Goal: Task Accomplishment & Management: Manage account settings

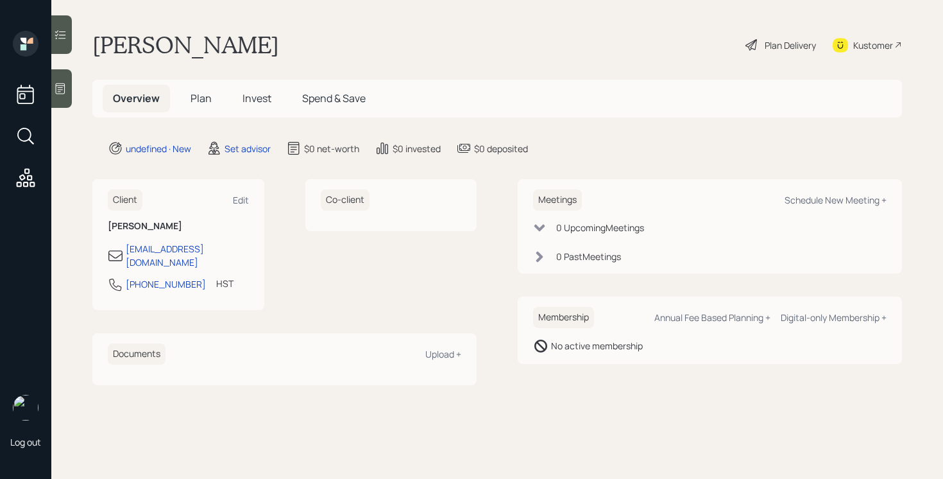
click at [71, 83] on div at bounding box center [61, 88] width 21 height 39
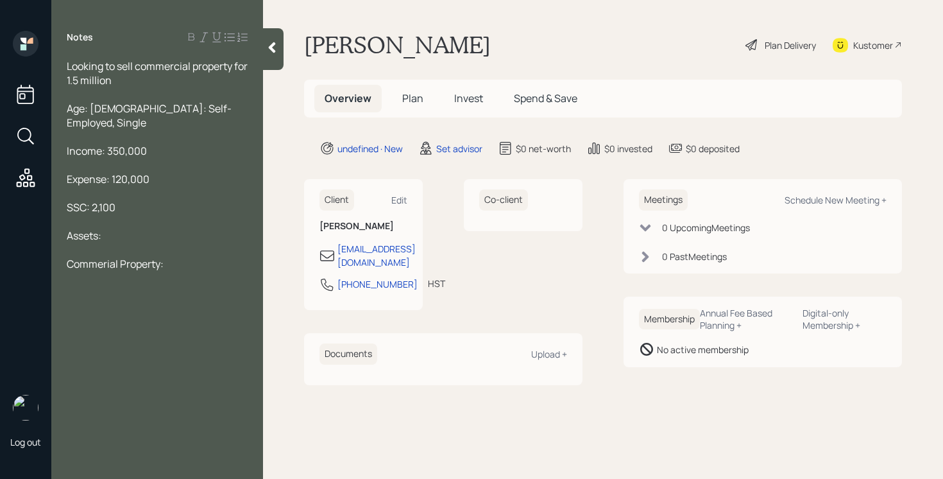
click at [220, 257] on div "Commerial Property:" at bounding box center [157, 264] width 181 height 14
click at [93, 271] on div at bounding box center [157, 278] width 181 height 14
click at [94, 257] on span "Commerial Property: 1.5 Million" at bounding box center [138, 264] width 143 height 14
click at [80, 313] on div at bounding box center [157, 320] width 181 height 14
click at [94, 257] on span "Commerial Property: 1.5 Million" at bounding box center [138, 264] width 143 height 14
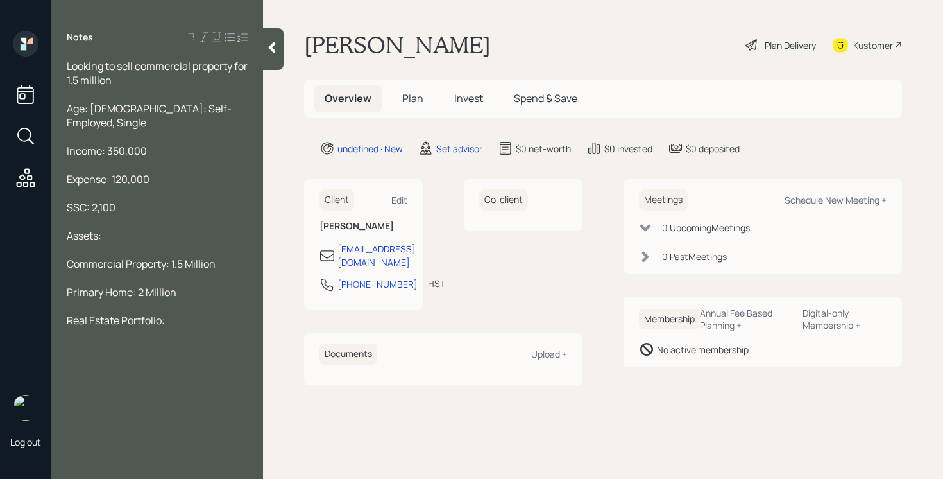
click at [196, 313] on div "Real Estate Portfolio:" at bounding box center [157, 320] width 181 height 14
click at [169, 313] on span "Real Estate Portfolio: 660,000" at bounding box center [137, 320] width 141 height 14
click at [234, 313] on div "Real Estate Portfolio: $660,000" at bounding box center [157, 320] width 181 height 14
click at [219, 313] on div "Real Estate Portfolio: $660,000" at bounding box center [157, 320] width 181 height 14
drag, startPoint x: 173, startPoint y: 332, endPoint x: 58, endPoint y: 338, distance: 115.7
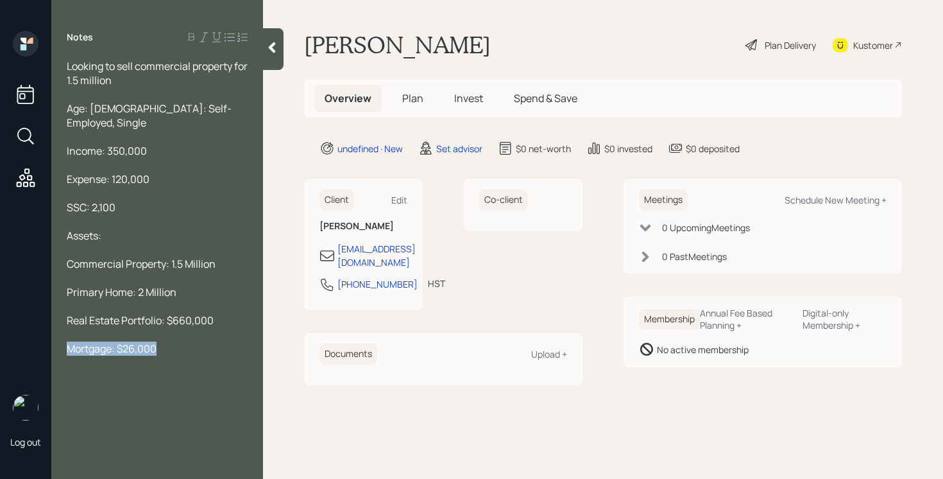
click at [58, 338] on div "Looking to sell commercial property for 1.5 million Age: [DEMOGRAPHIC_DATA]: Se…" at bounding box center [157, 221] width 212 height 325
click at [220, 257] on div "Commercial Property: 1.5 Million" at bounding box center [157, 264] width 181 height 14
click at [221, 341] on div "Real Estate Portfolio: $660,000" at bounding box center [157, 348] width 181 height 14
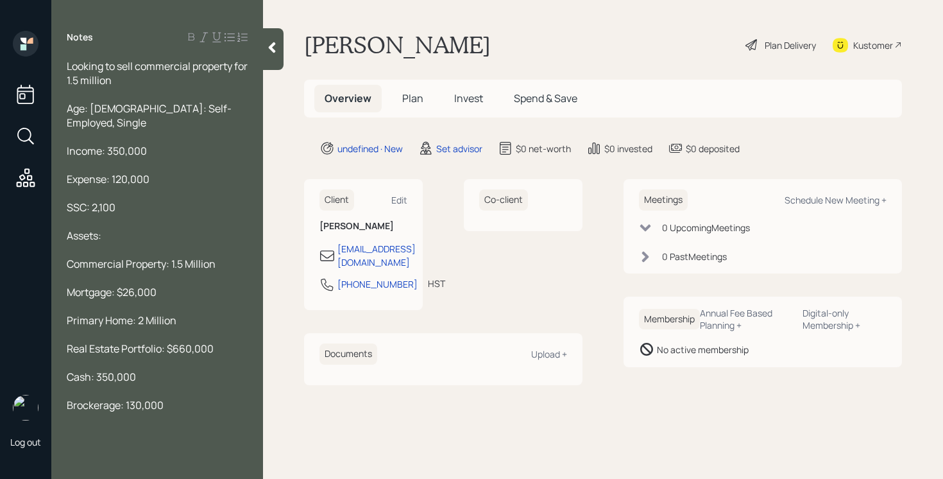
click at [86, 398] on span "Brockerage: 130,000" at bounding box center [115, 405] width 97 height 14
click at [96, 398] on span "Brockerage: 130,000" at bounding box center [115, 405] width 97 height 14
drag, startPoint x: 178, startPoint y: 393, endPoint x: 181, endPoint y: 388, distance: 6.6
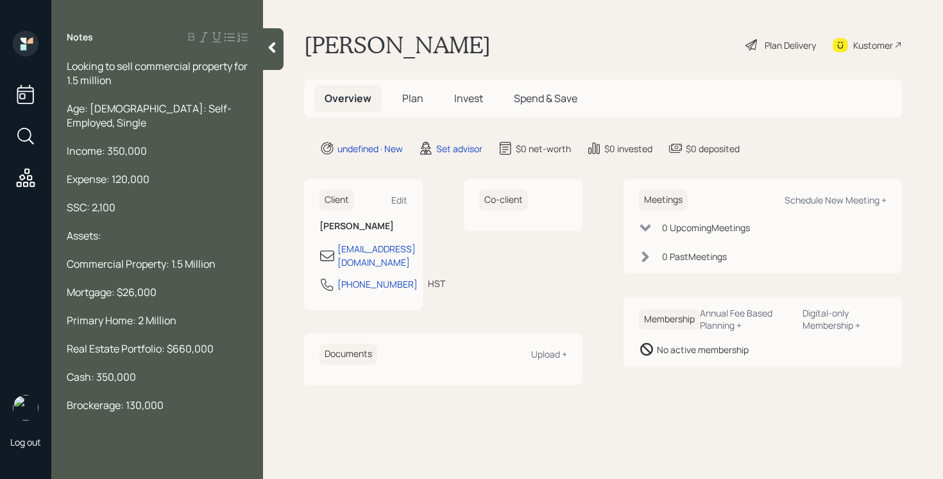
click at [178, 398] on div "Brockerage: 130,000" at bounding box center [157, 405] width 181 height 14
click at [85, 412] on div at bounding box center [157, 419] width 181 height 14
click at [92, 398] on span "Brockerage: 130,000" at bounding box center [115, 405] width 97 height 14
click at [110, 398] on span "Brockerage: 130,000" at bounding box center [115, 405] width 97 height 14
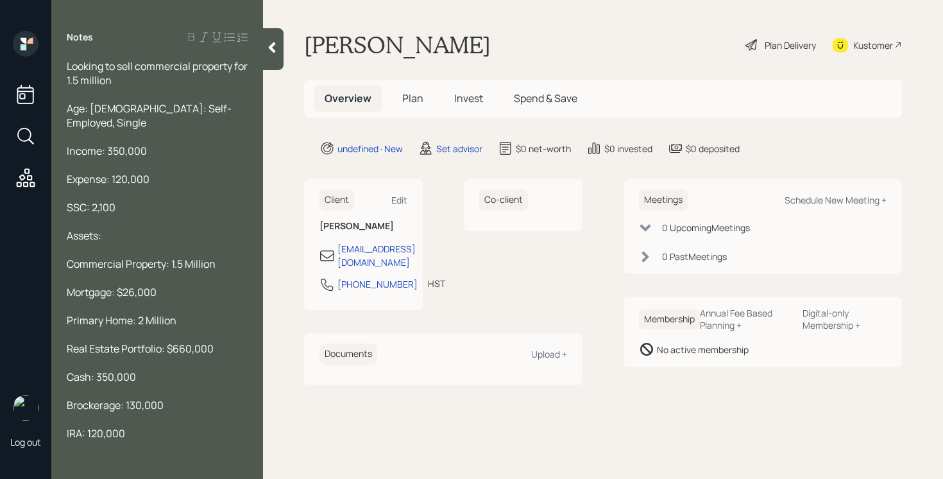
click at [92, 398] on span "Brockerage: 130,000" at bounding box center [115, 405] width 97 height 14
click at [106, 398] on span "Brockerage: 130,000" at bounding box center [115, 405] width 97 height 14
click at [180, 79] on div "Looking to sell commercial property for 1.5 million" at bounding box center [157, 73] width 181 height 28
click at [137, 440] on div at bounding box center [157, 447] width 181 height 14
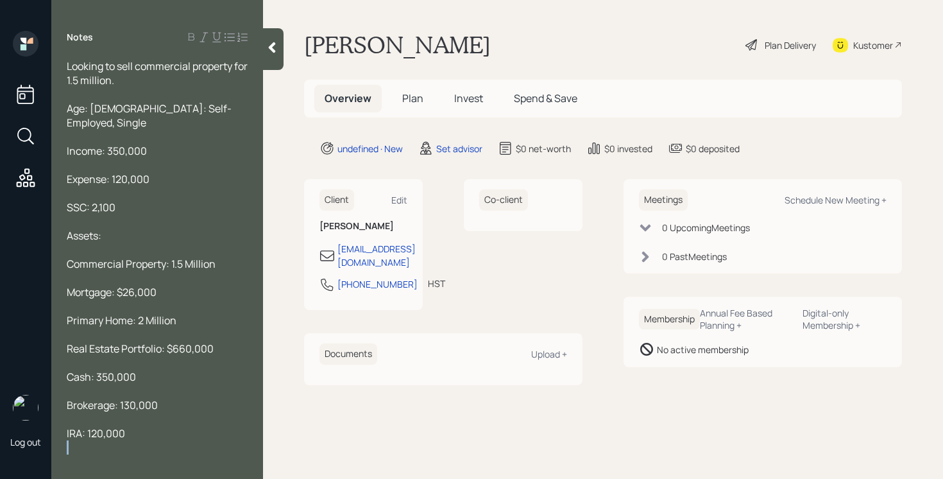
click at [137, 440] on div at bounding box center [157, 447] width 181 height 14
click at [137, 426] on div "IRA: 120,000" at bounding box center [157, 433] width 181 height 14
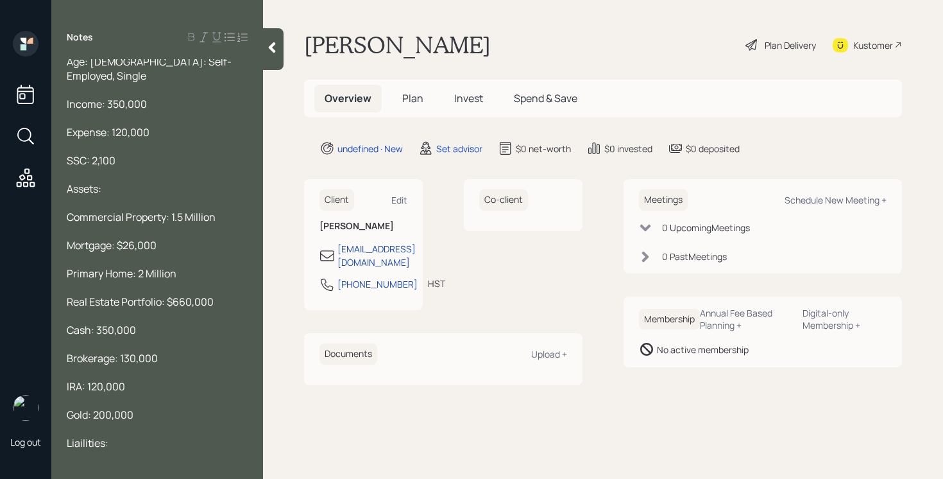
scroll to position [54, 0]
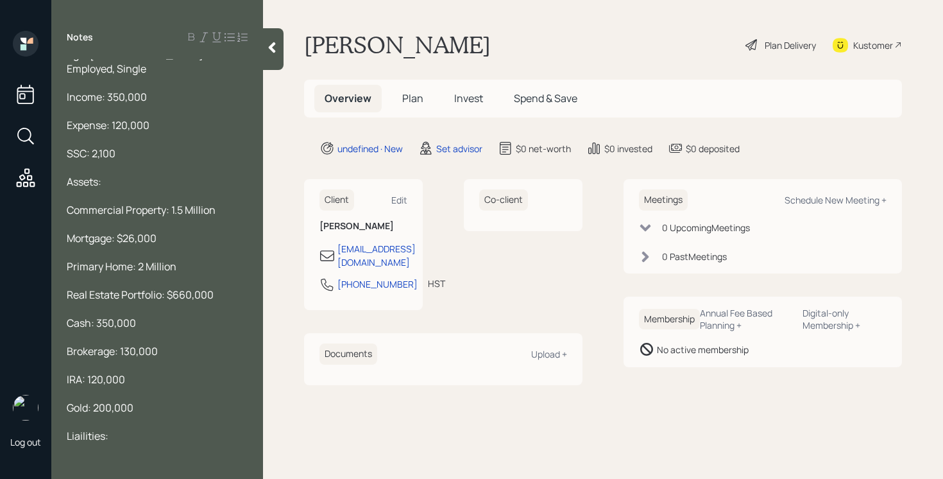
click at [75, 429] on span "Liailities:" at bounding box center [88, 436] width 42 height 14
click at [87, 429] on span "Liailities:" at bounding box center [88, 436] width 42 height 14
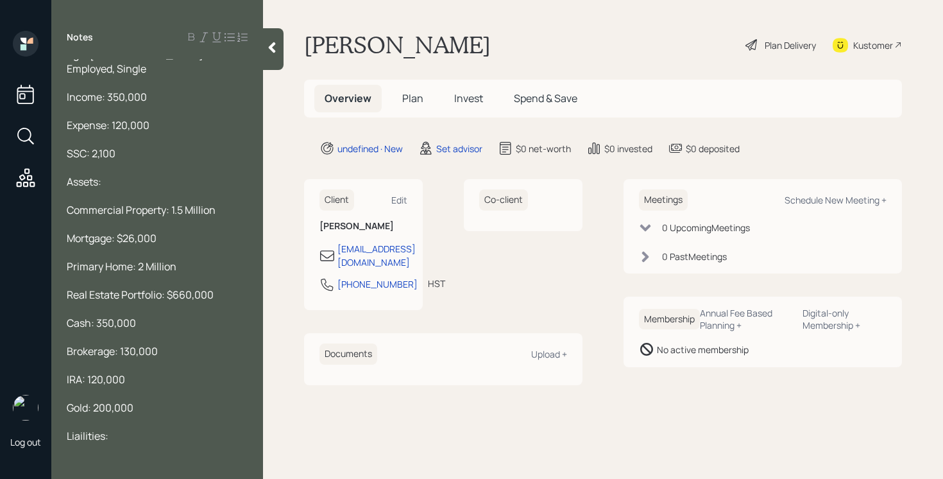
click at [94, 429] on span "Liailities:" at bounding box center [88, 436] width 42 height 14
click at [95, 429] on span "Liailities:" at bounding box center [88, 436] width 42 height 14
click at [127, 429] on div "Liabilities:" at bounding box center [157, 436] width 181 height 14
drag, startPoint x: 127, startPoint y: 425, endPoint x: 127, endPoint y: 404, distance: 21.2
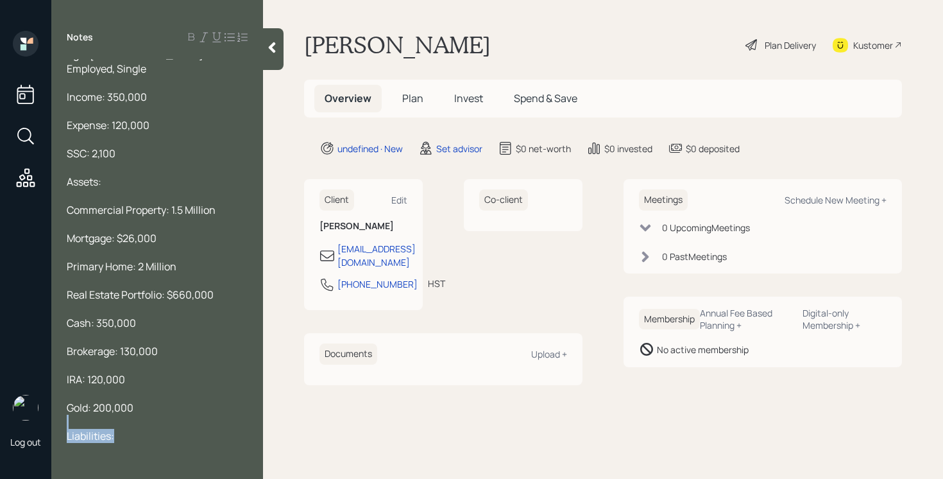
click at [127, 404] on div "Looking to sell commercial property for 1.5 million. Age: [DEMOGRAPHIC_DATA]: S…" at bounding box center [157, 280] width 181 height 551
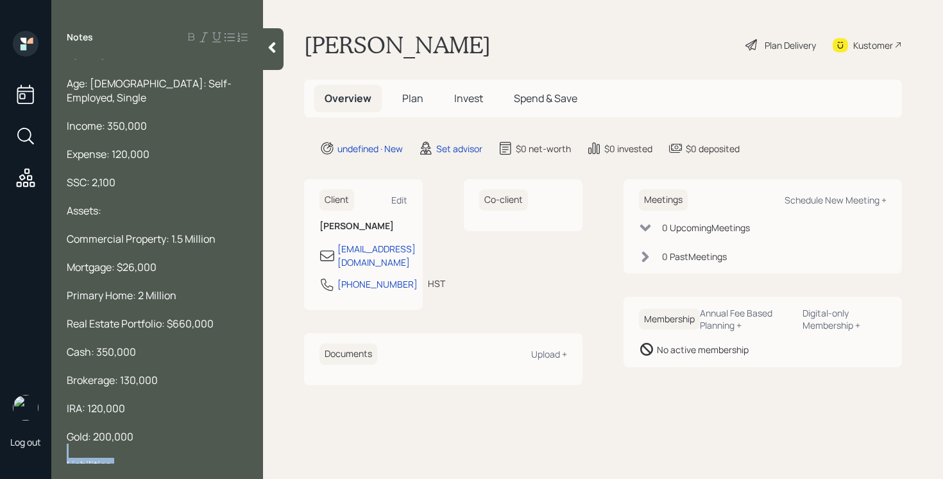
scroll to position [21, 0]
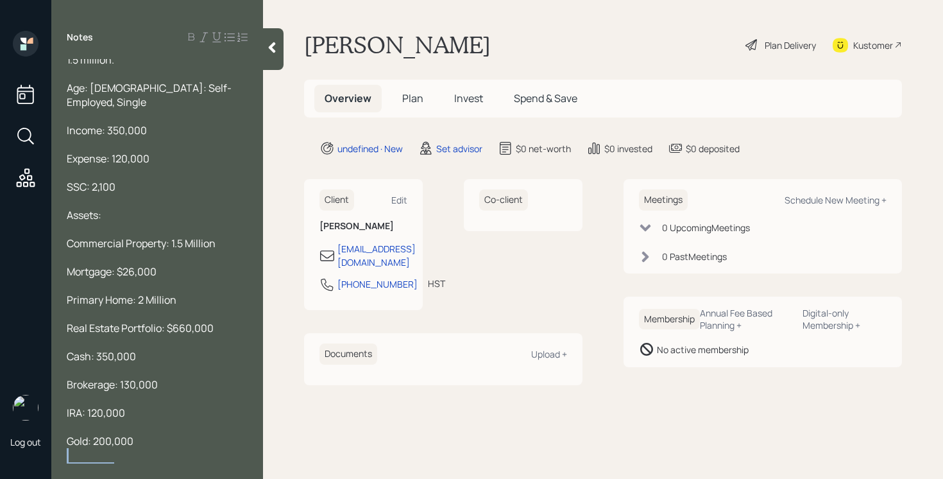
click at [126, 462] on div "Liabilities:" at bounding box center [157, 469] width 181 height 14
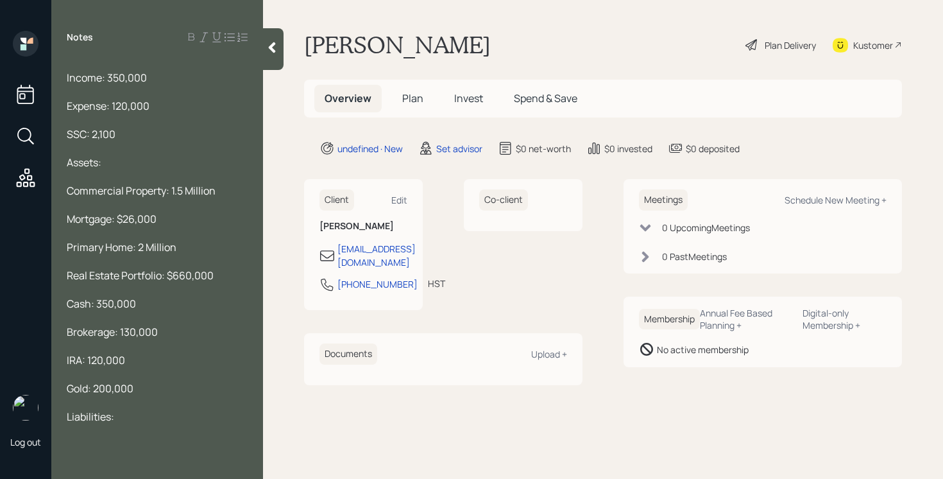
scroll to position [100, 0]
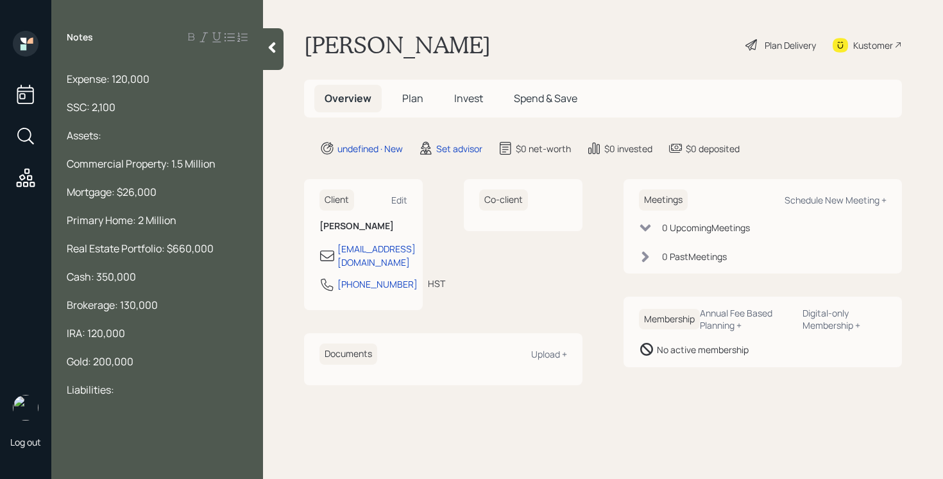
click at [91, 411] on div at bounding box center [157, 418] width 181 height 14
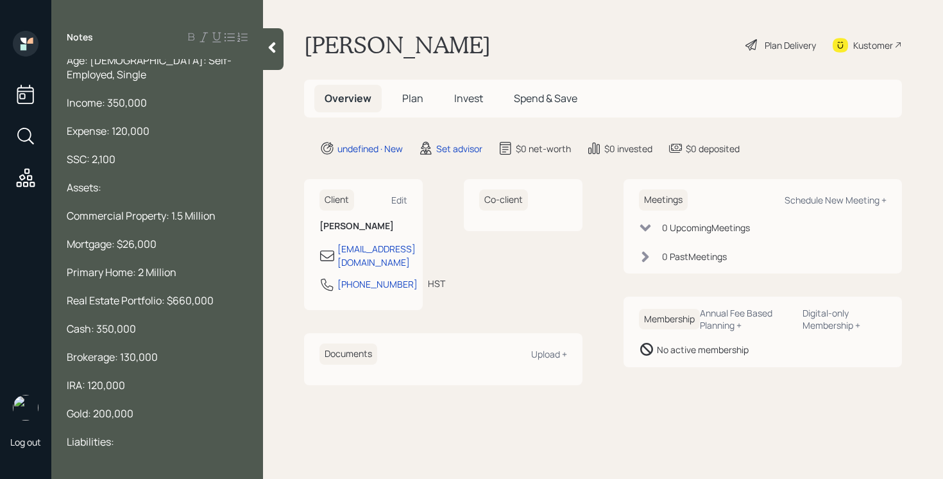
scroll to position [0, 0]
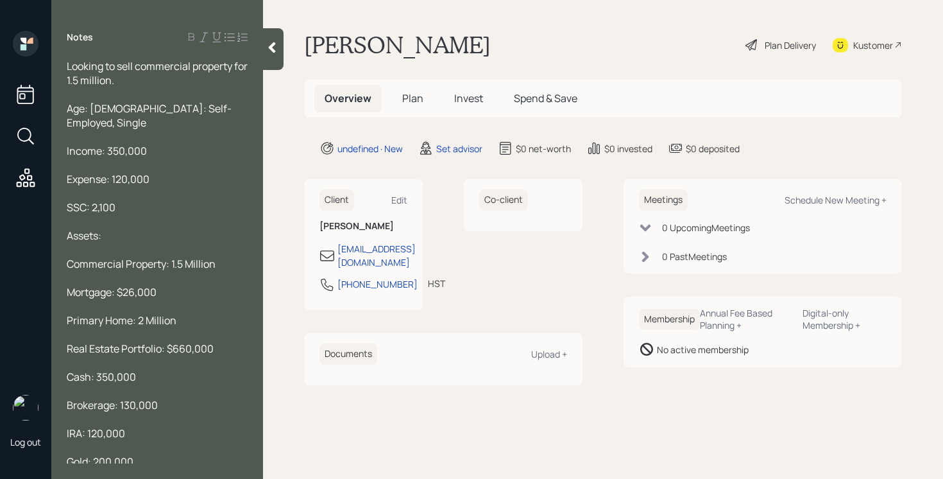
click at [160, 82] on div "Looking to sell commercial property for 1.5 million." at bounding box center [157, 73] width 181 height 28
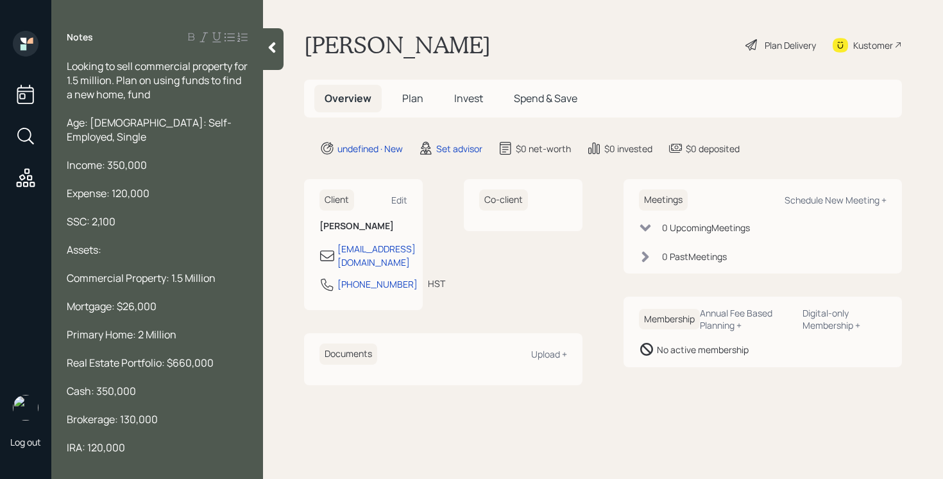
click at [268, 46] on icon at bounding box center [272, 47] width 13 height 13
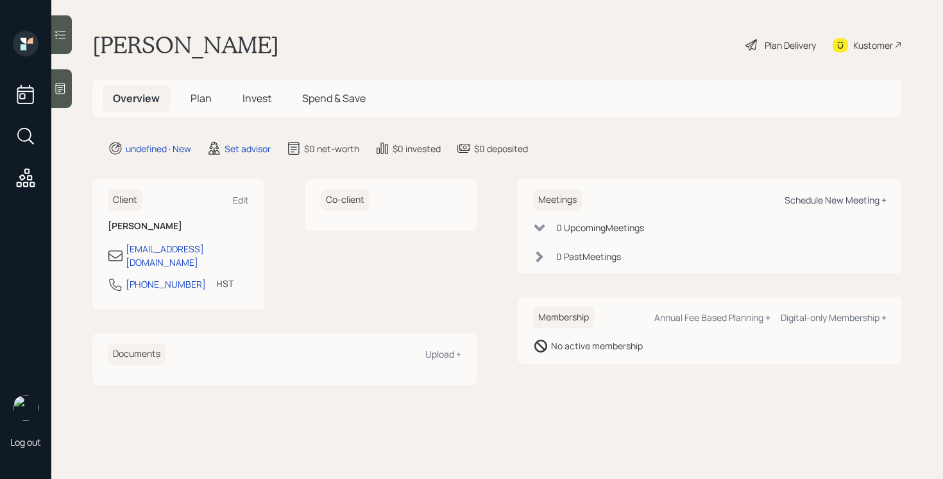
click at [875, 201] on div "Schedule New Meeting +" at bounding box center [836, 200] width 102 height 12
select select "round-[PERSON_NAME]"
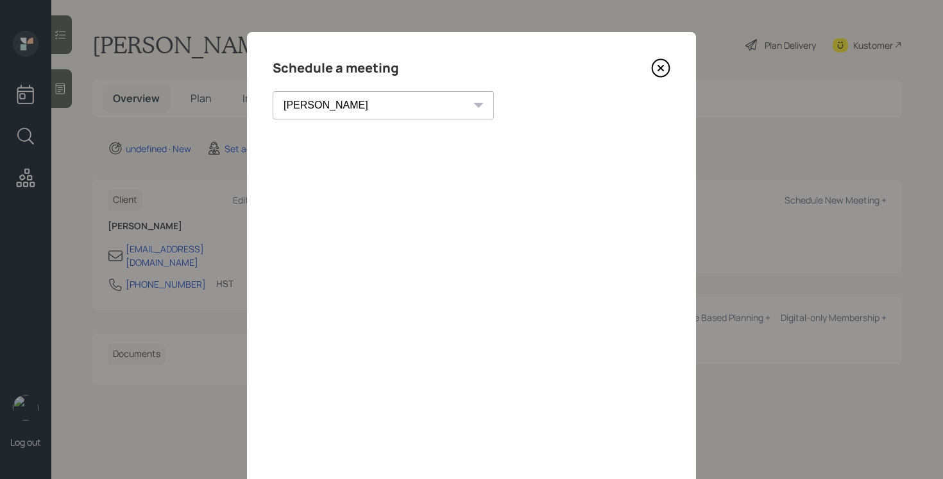
click at [657, 80] on div "Schedule a meeting [PERSON_NAME] [PERSON_NAME] [PERSON_NAME] [PERSON_NAME] [PER…" at bounding box center [471, 288] width 449 height 513
click at [660, 73] on icon at bounding box center [660, 67] width 19 height 19
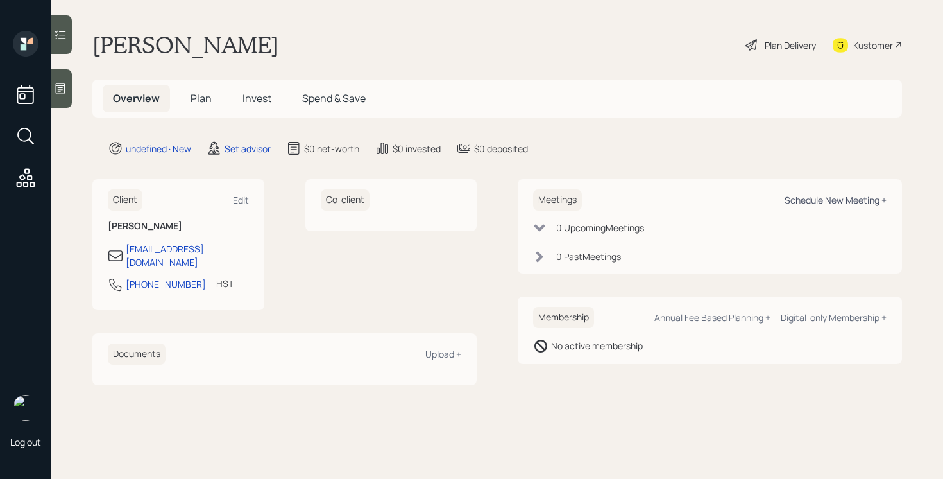
click at [857, 203] on div "Schedule New Meeting +" at bounding box center [836, 200] width 102 height 12
select select "round-[PERSON_NAME]"
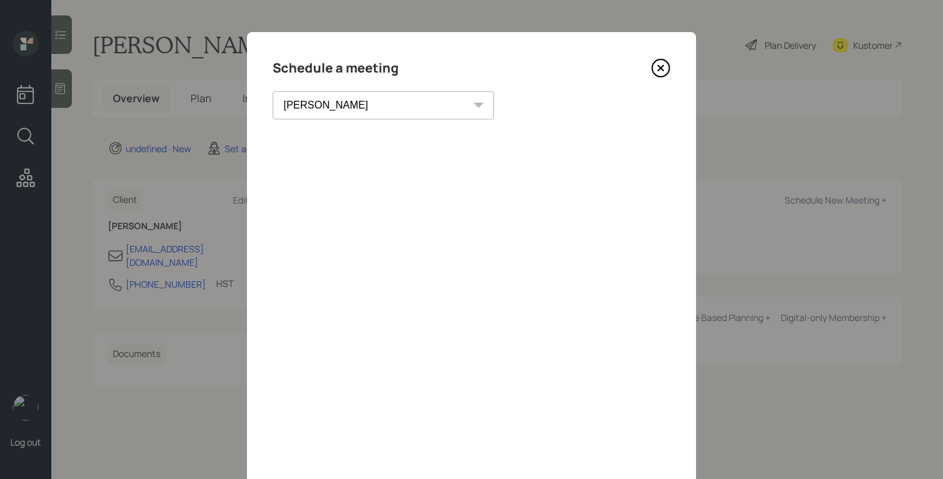
click at [659, 67] on icon at bounding box center [660, 67] width 19 height 19
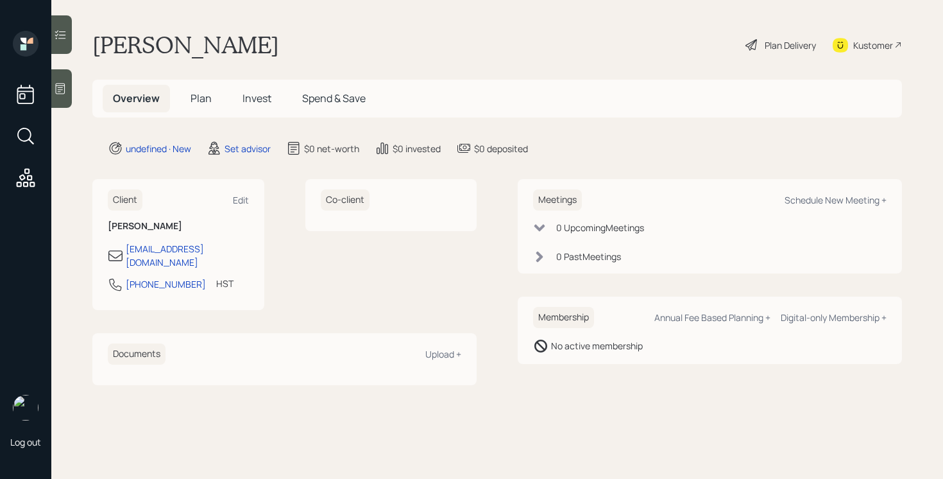
click at [55, 88] on icon at bounding box center [60, 88] width 13 height 13
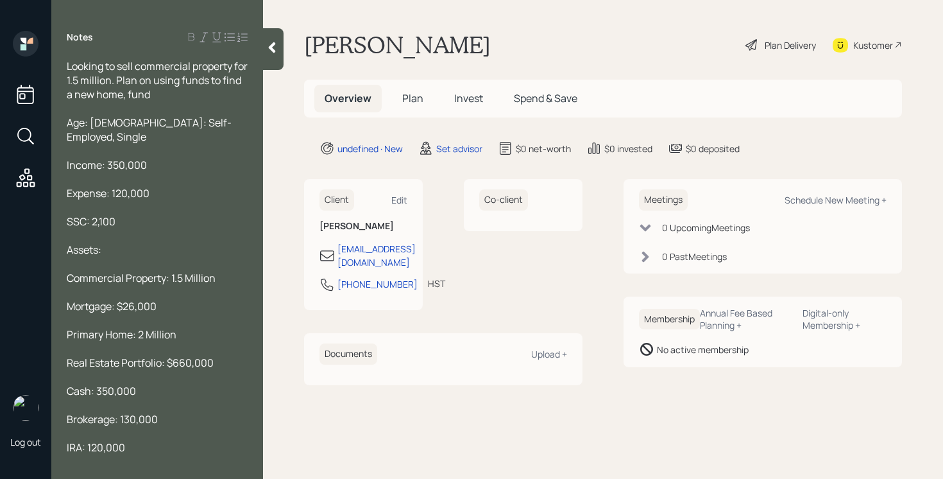
scroll to position [33, 0]
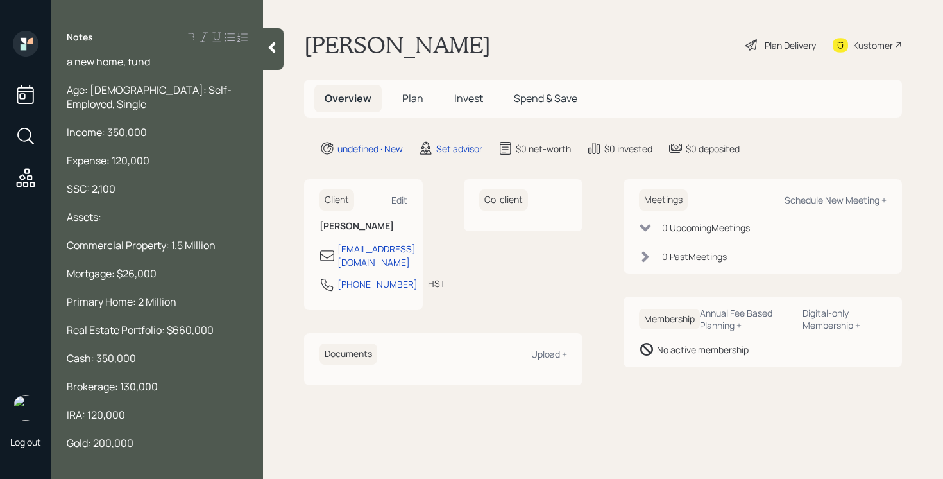
click at [101, 351] on span "Cash: 350,000" at bounding box center [101, 358] width 69 height 14
click at [141, 379] on span "Brokerage: 130,000" at bounding box center [112, 386] width 91 height 14
click at [110, 393] on div at bounding box center [157, 400] width 181 height 14
click at [111, 450] on div at bounding box center [157, 457] width 181 height 14
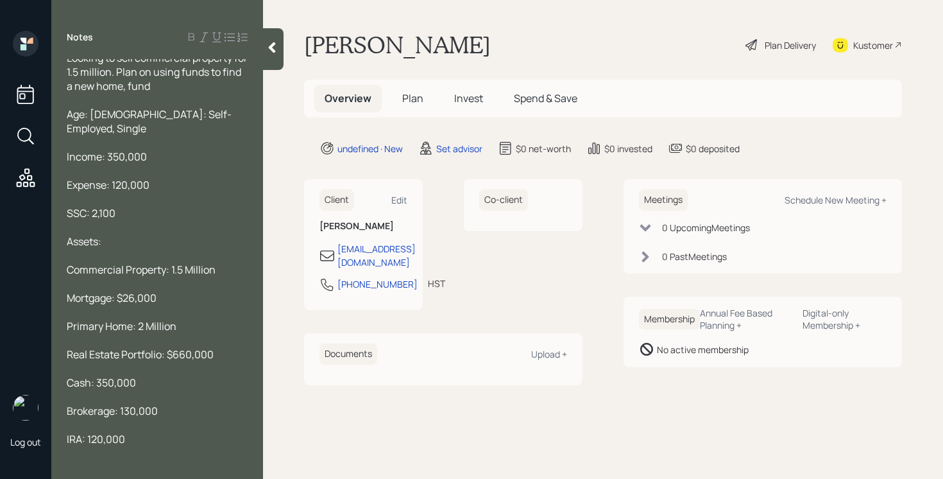
scroll to position [0, 0]
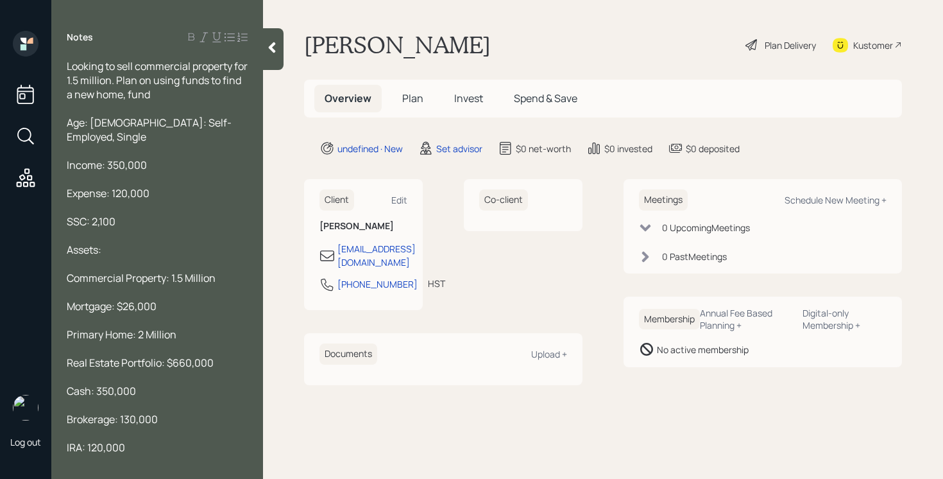
click at [194, 98] on div "Looking to sell commercial property for 1.5 million. Plan on using funds to fin…" at bounding box center [157, 80] width 181 height 42
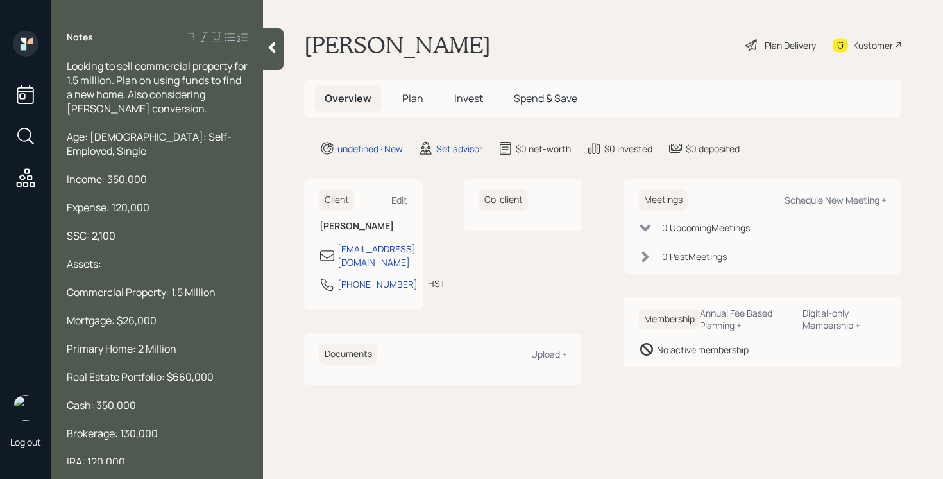
click at [69, 69] on span "Looking to sell commercial property for 1.5 million. Plan on using funds to fin…" at bounding box center [158, 87] width 183 height 56
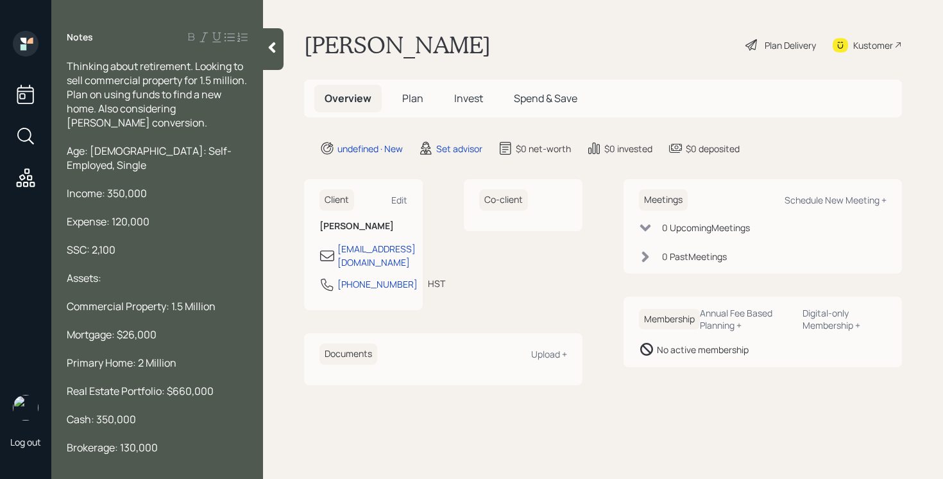
click at [176, 128] on div "Thinking about retirement. Looking to sell commercial property for 1.5 million.…" at bounding box center [157, 94] width 181 height 71
click at [97, 112] on span "Thinking about retirement. Looking to sell commercial property for 1.5 million.…" at bounding box center [158, 94] width 182 height 71
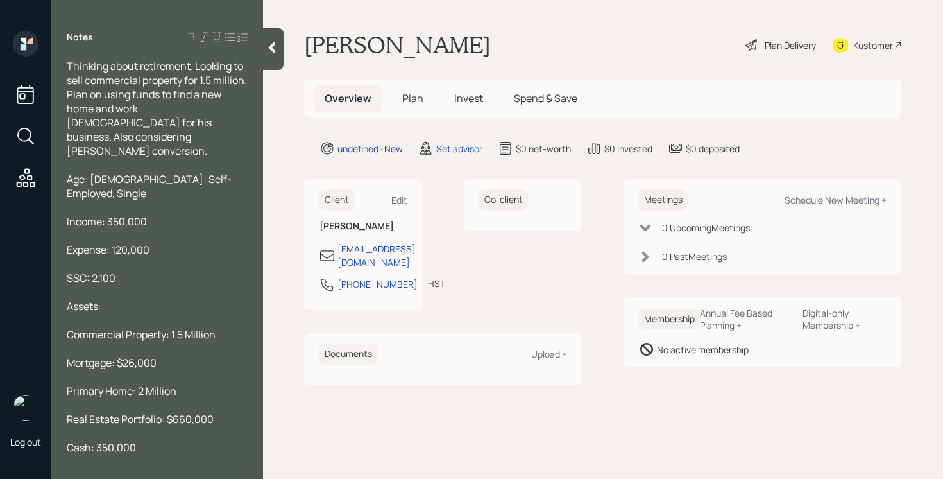
click at [130, 141] on div "Thinking about retirement. Looking to sell commercial property for 1.5 million.…" at bounding box center [157, 108] width 181 height 99
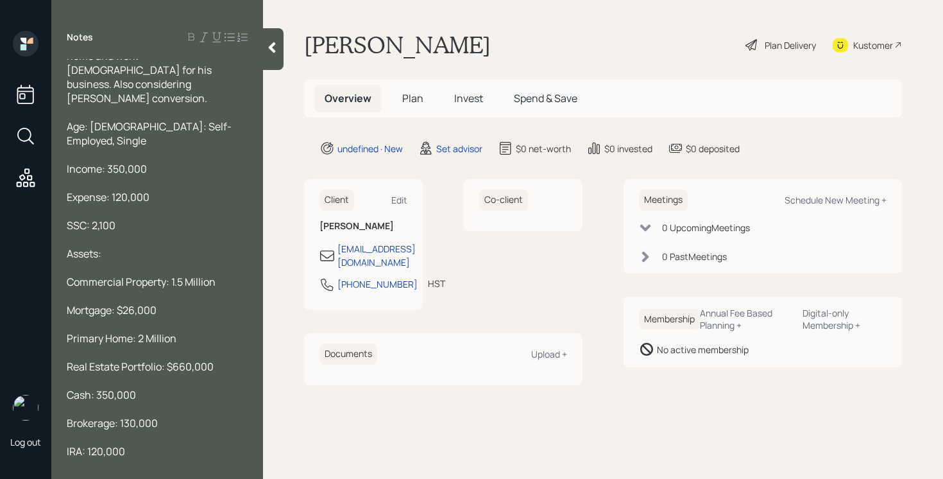
scroll to position [75, 0]
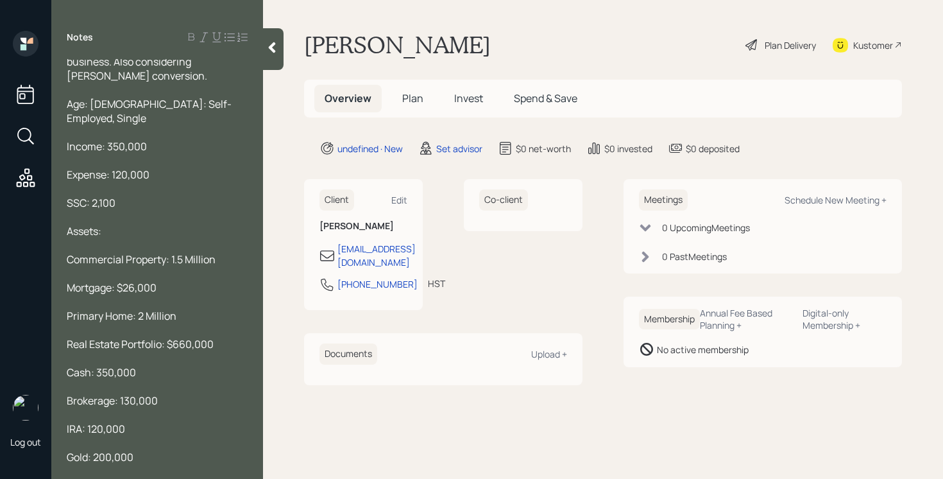
click at [126, 196] on div "SSC: 2,100" at bounding box center [157, 203] width 181 height 14
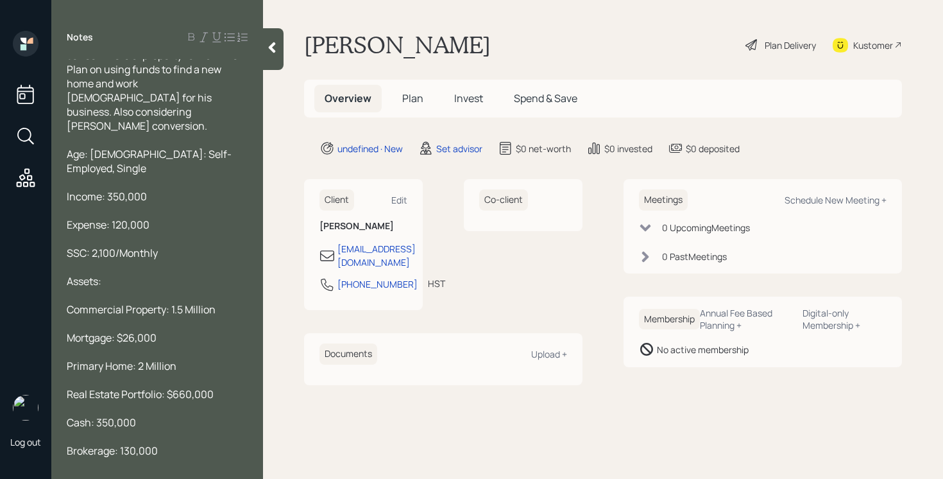
scroll to position [58, 0]
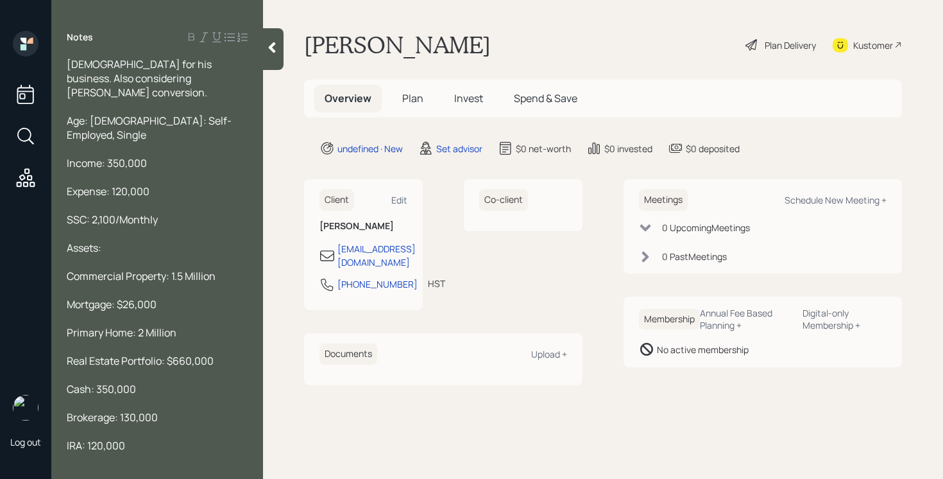
click at [236, 269] on div "Commercial Property: 1.5 Million" at bounding box center [157, 276] width 181 height 14
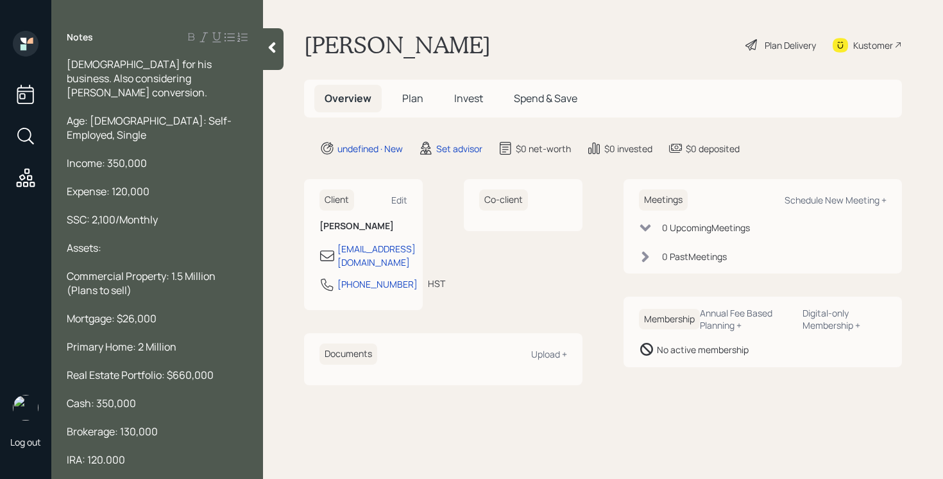
click at [185, 368] on span "Real Estate Portfolio: $660,000" at bounding box center [140, 375] width 147 height 14
click at [214, 354] on div at bounding box center [157, 361] width 181 height 14
click at [201, 325] on div at bounding box center [157, 332] width 181 height 14
click at [193, 311] on div "Mortgage: $26,000" at bounding box center [157, 318] width 181 height 14
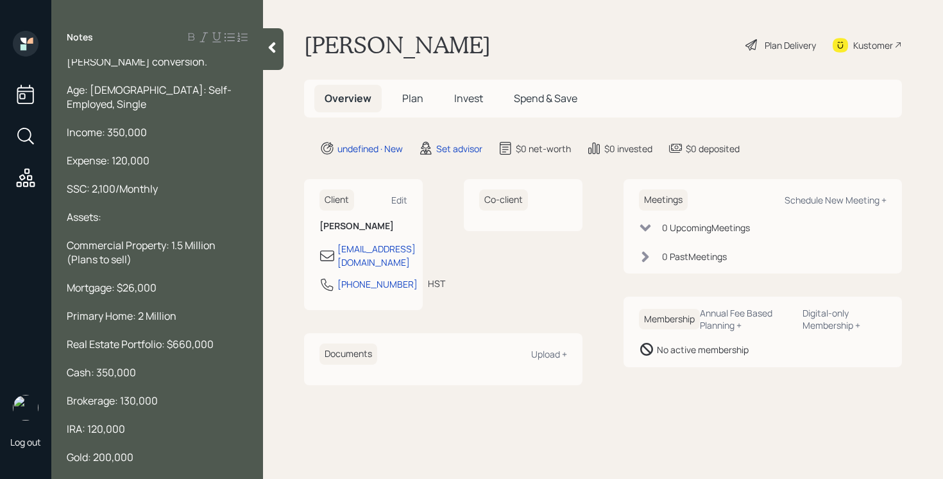
click at [144, 478] on div "Liabilities:" at bounding box center [157, 485] width 181 height 14
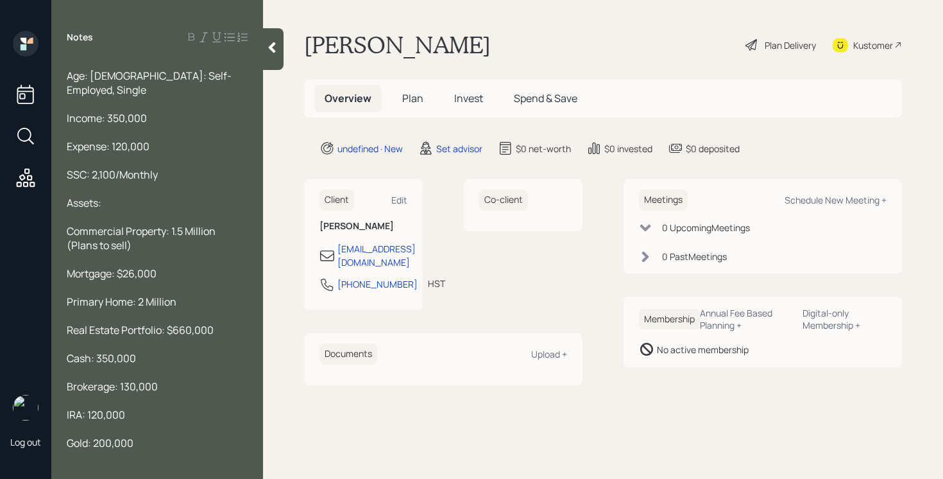
scroll to position [117, 0]
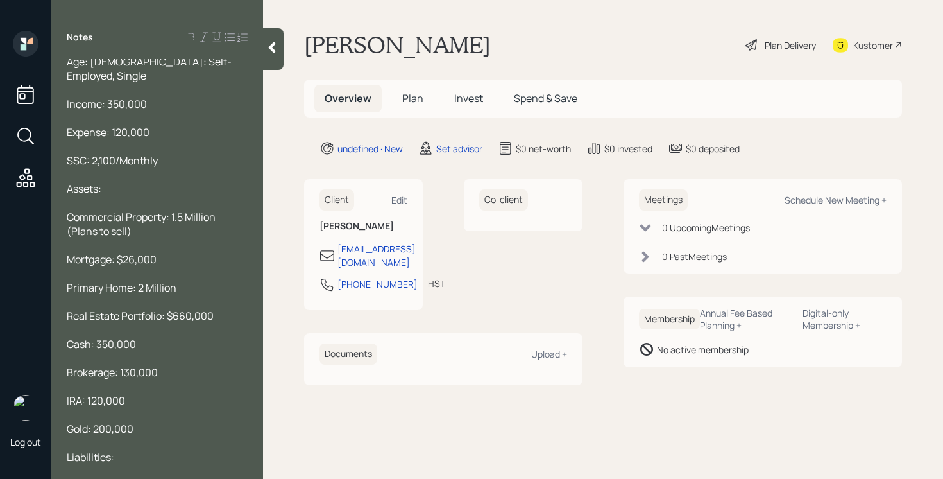
click at [271, 64] on div at bounding box center [273, 49] width 21 height 42
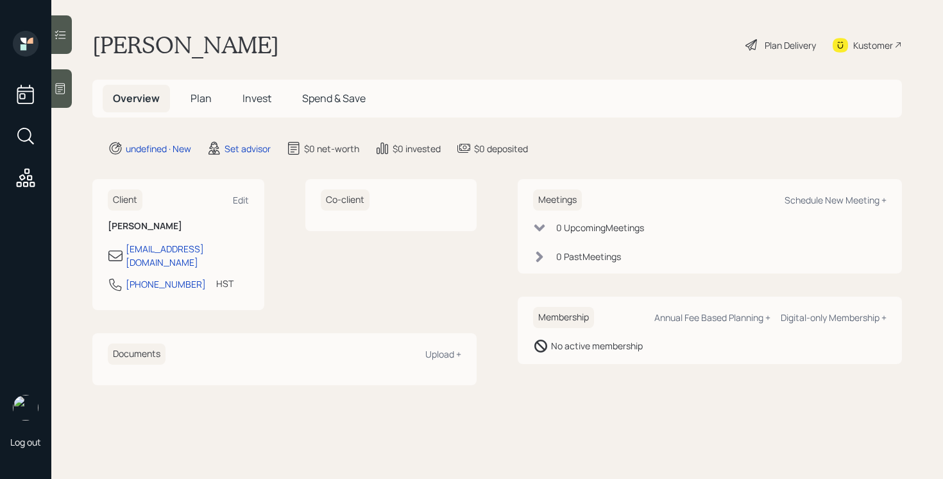
click at [844, 40] on icon at bounding box center [840, 45] width 15 height 15
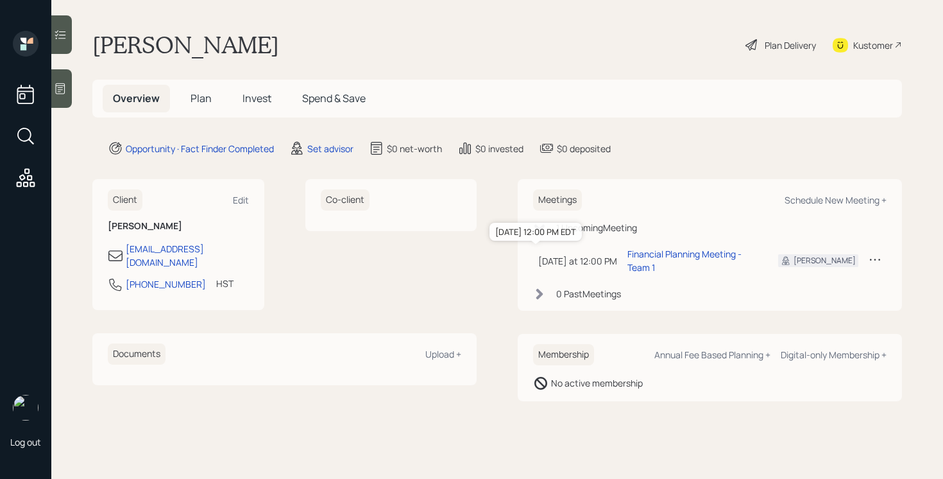
click at [597, 258] on div "[DATE] at 12:00 PM" at bounding box center [577, 260] width 79 height 13
click at [651, 255] on div "Financial Planning Meeting - Team 1" at bounding box center [693, 260] width 130 height 27
click at [841, 255] on div "[PERSON_NAME]" at bounding box center [825, 261] width 62 height 12
click at [876, 259] on icon at bounding box center [875, 259] width 13 height 13
click at [811, 242] on td "[PERSON_NAME]" at bounding box center [818, 260] width 90 height 37
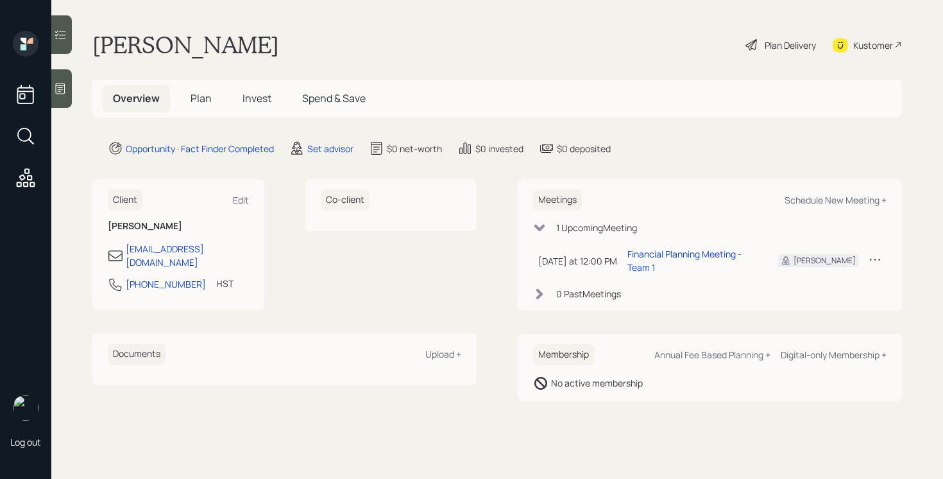
click at [830, 257] on div "[PERSON_NAME]" at bounding box center [825, 261] width 62 height 12
click at [71, 98] on div at bounding box center [61, 88] width 21 height 39
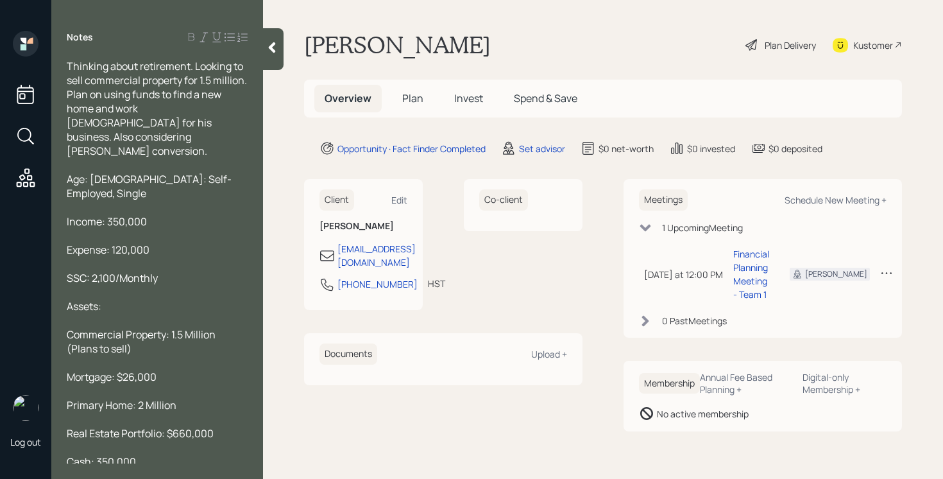
click at [71, 66] on span "Thinking about retirement. Looking to sell commercial property for 1.5 million.…" at bounding box center [158, 108] width 182 height 99
click at [71, 65] on span "Thinking about retirement. Looking to sell commercial property for 1.5 million.…" at bounding box center [158, 108] width 182 height 99
click at [70, 65] on span "Thinking about retirement. Looking to sell commercial property for 1.5 million.…" at bounding box center [158, 108] width 182 height 99
click at [67, 64] on div "Thinking about retirement. Looking to sell commercial property for 1.5 million.…" at bounding box center [157, 261] width 212 height 404
click at [67, 66] on span "Thinking about retirement. Looking to sell commercial property for 1.5 million.…" at bounding box center [158, 108] width 182 height 99
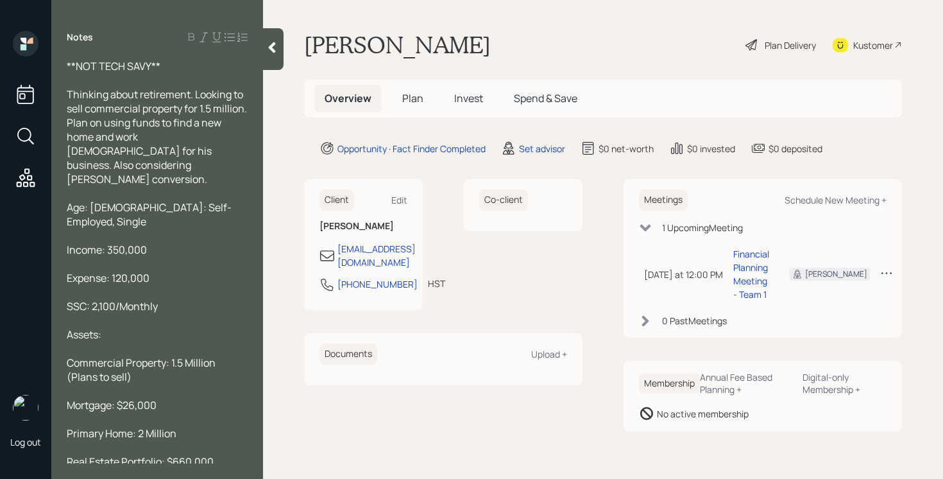
click at [133, 164] on div "Thinking about retirement. Looking to sell commercial property for 1.5 million.…" at bounding box center [157, 136] width 181 height 99
click at [195, 94] on span "Thinking about retirement. Looking to sell commercial property for 1.5 million.…" at bounding box center [158, 136] width 182 height 99
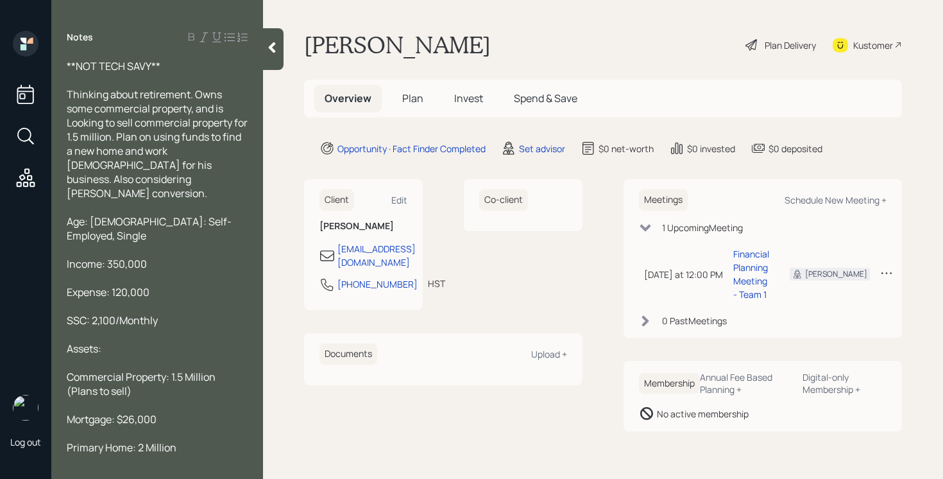
click at [101, 126] on span "Thinking about retirement. Owns some commercial property, and is Looking to sel…" at bounding box center [158, 143] width 183 height 113
drag, startPoint x: 134, startPoint y: 123, endPoint x: 233, endPoint y: 126, distance: 98.9
click at [233, 126] on span "Thinking about retirement. Owns some commercial property, and is looking to sel…" at bounding box center [157, 143] width 180 height 113
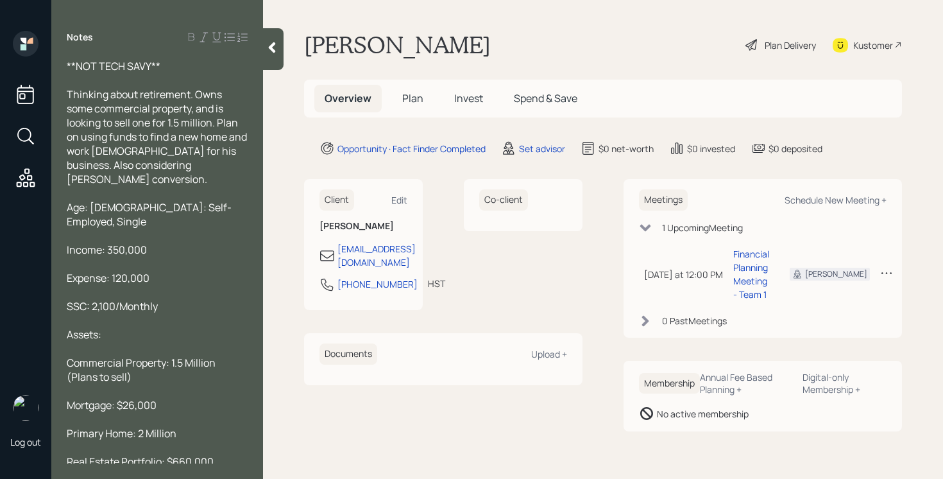
click at [234, 169] on div "Thinking about retirement. Owns some commercial property, and is looking to sel…" at bounding box center [157, 136] width 181 height 99
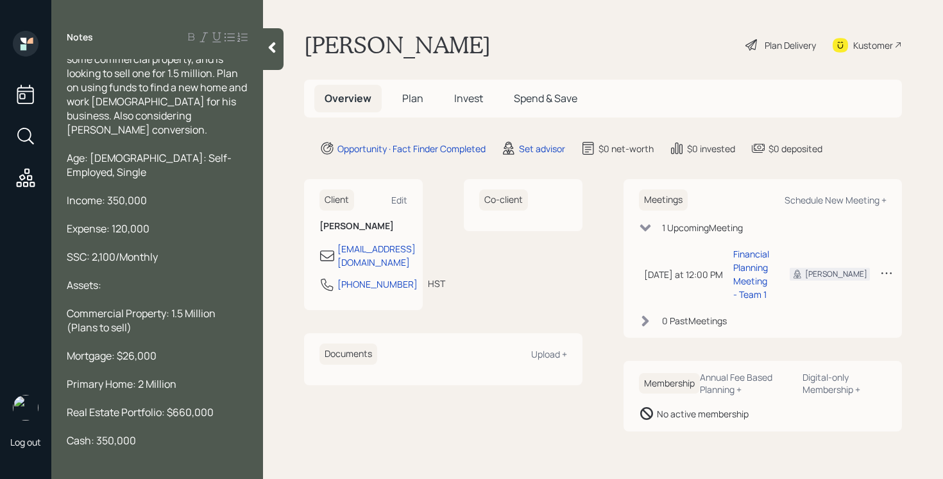
scroll to position [51, 0]
click at [230, 150] on div "Age: [DEMOGRAPHIC_DATA]: Self-Employed, Single" at bounding box center [157, 164] width 181 height 28
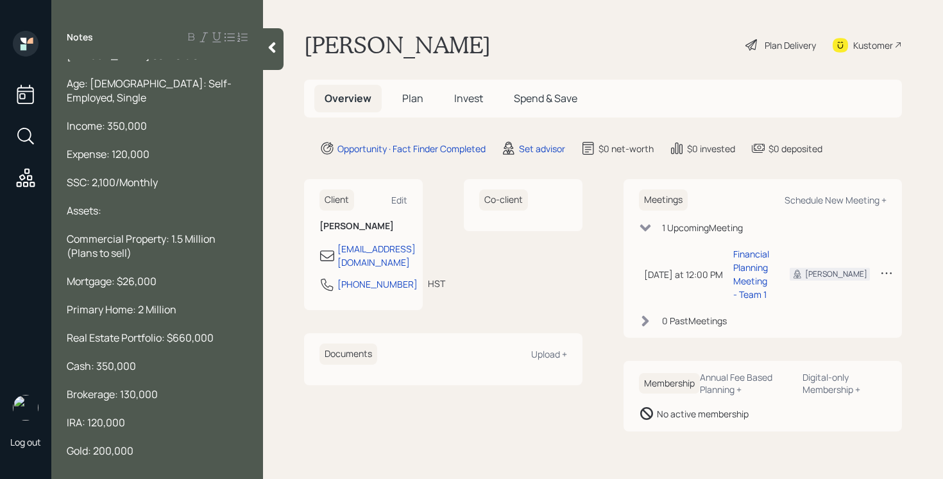
scroll to position [146, 0]
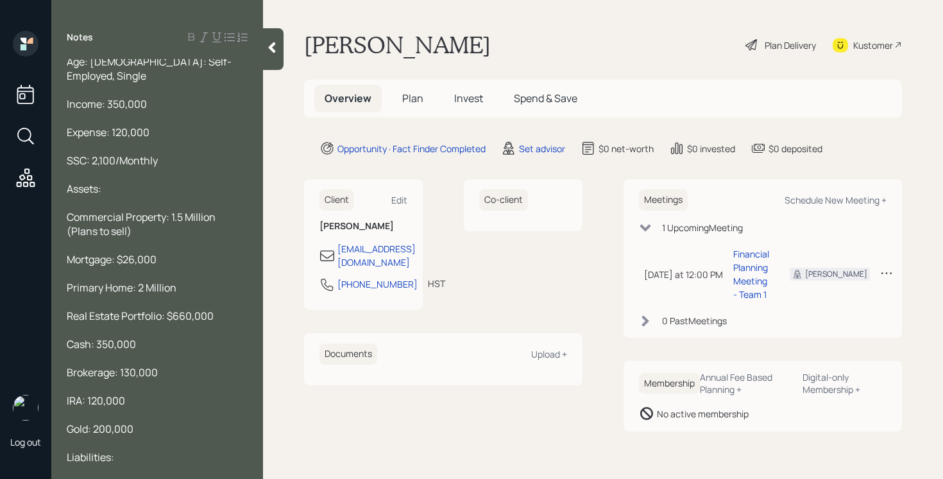
click at [279, 48] on div at bounding box center [273, 49] width 21 height 42
